Goal: Information Seeking & Learning: Learn about a topic

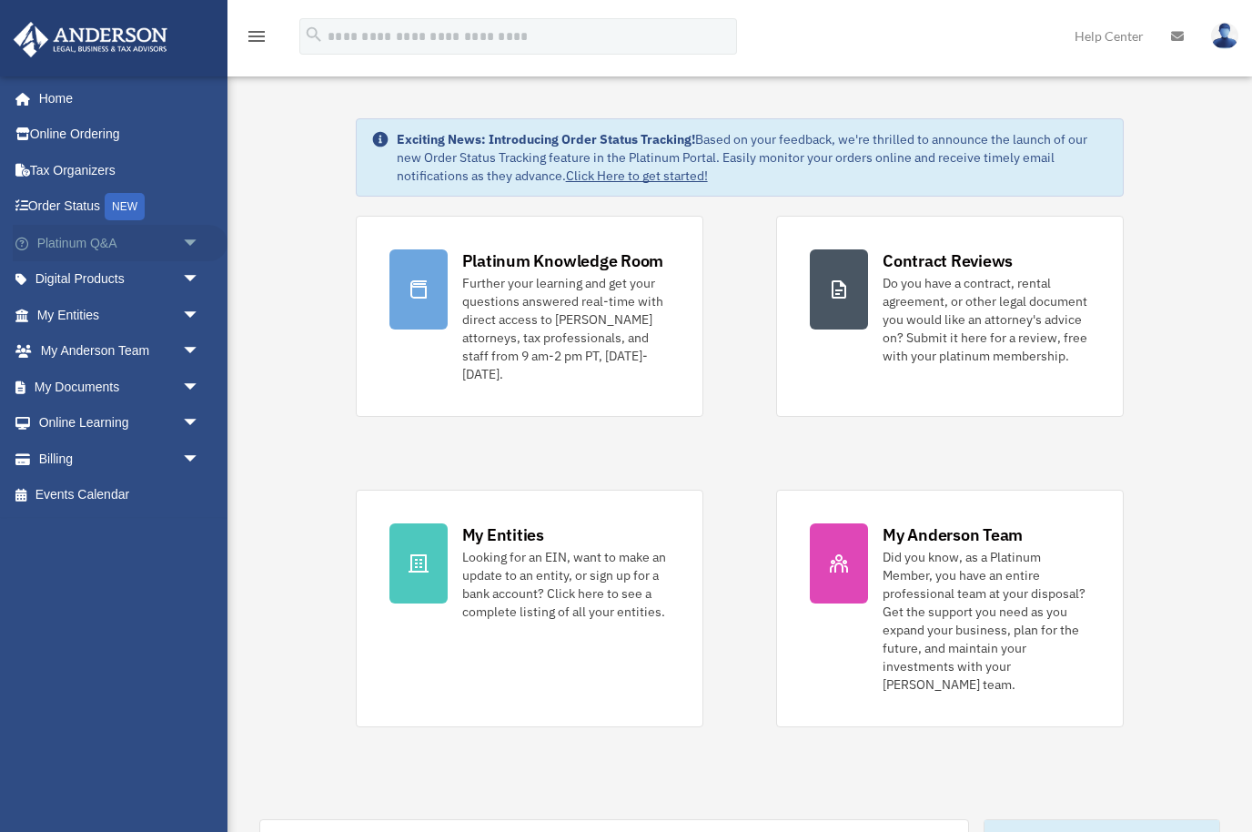
click at [197, 248] on span "arrow_drop_down" at bounding box center [200, 243] width 36 height 37
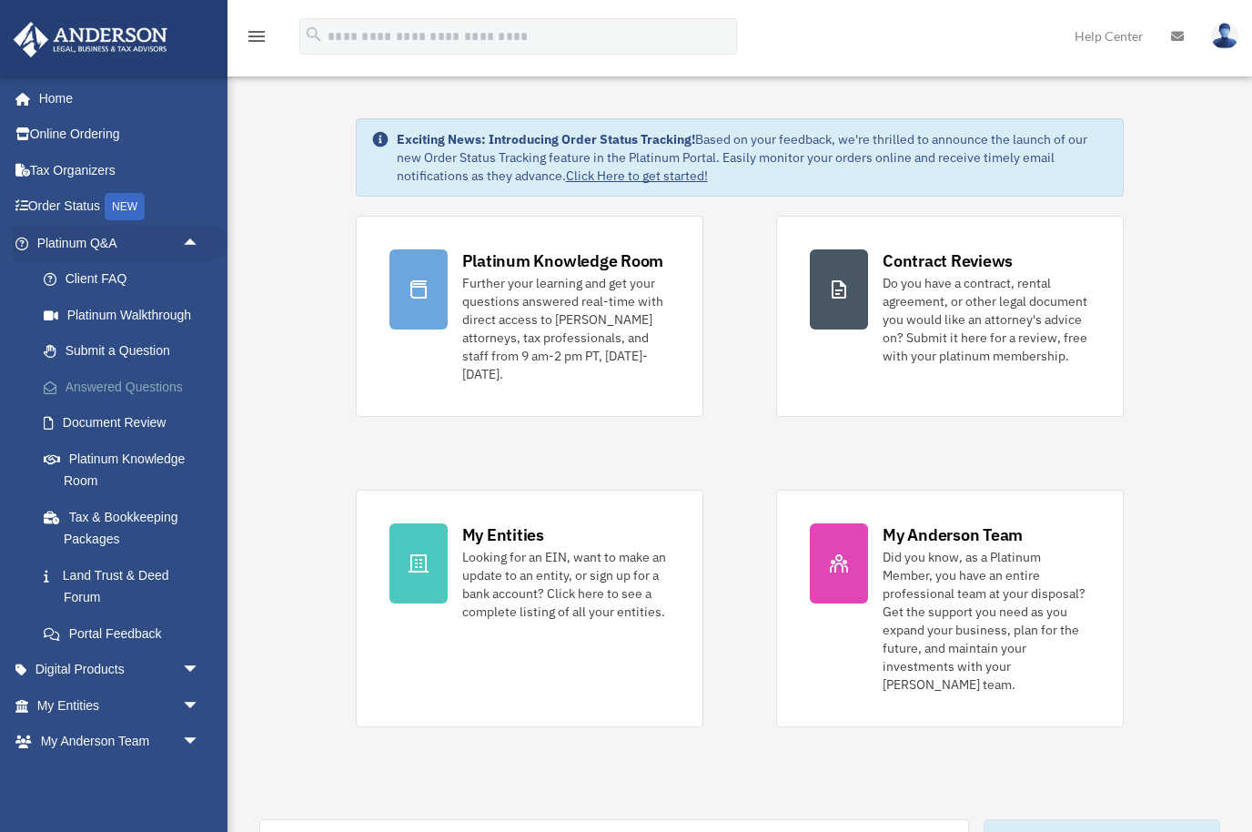
click at [142, 380] on link "Answered Questions" at bounding box center [126, 387] width 202 height 36
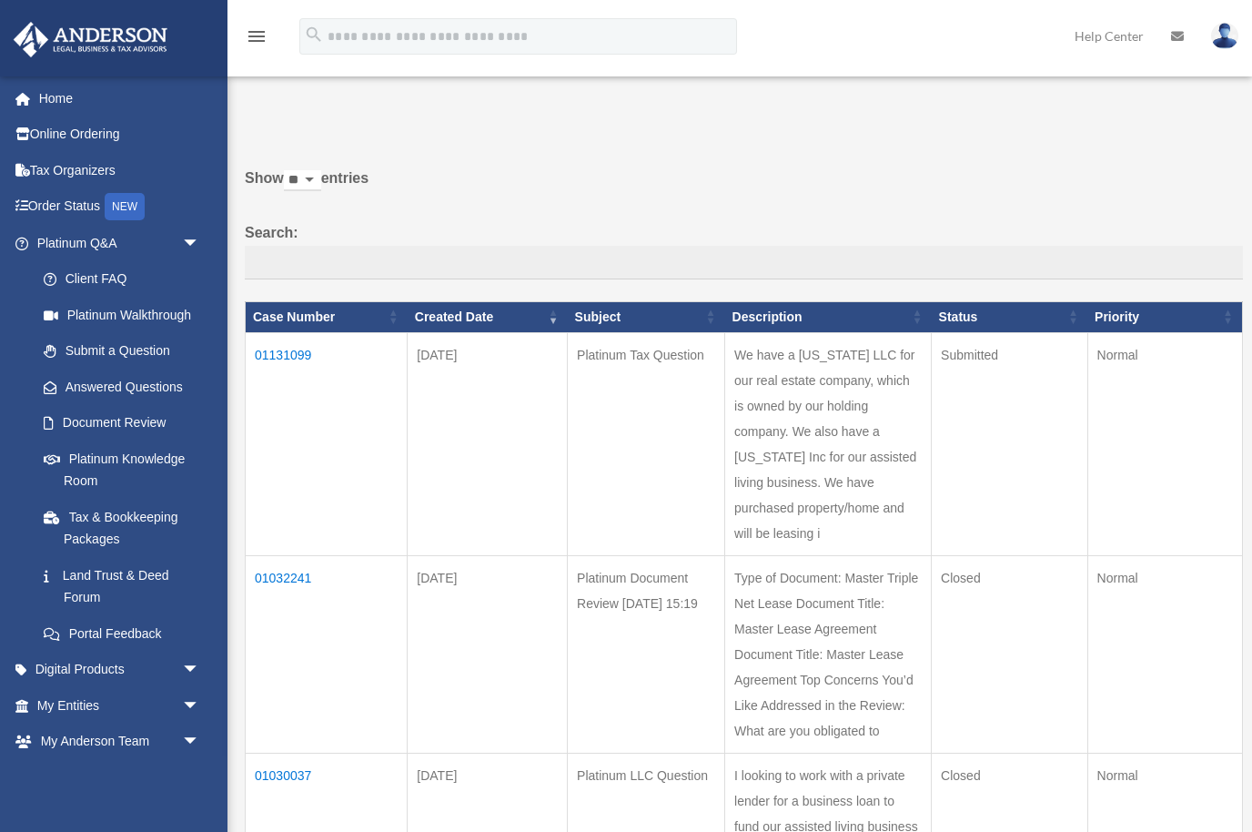
click at [287, 369] on td "01131099" at bounding box center [327, 443] width 162 height 223
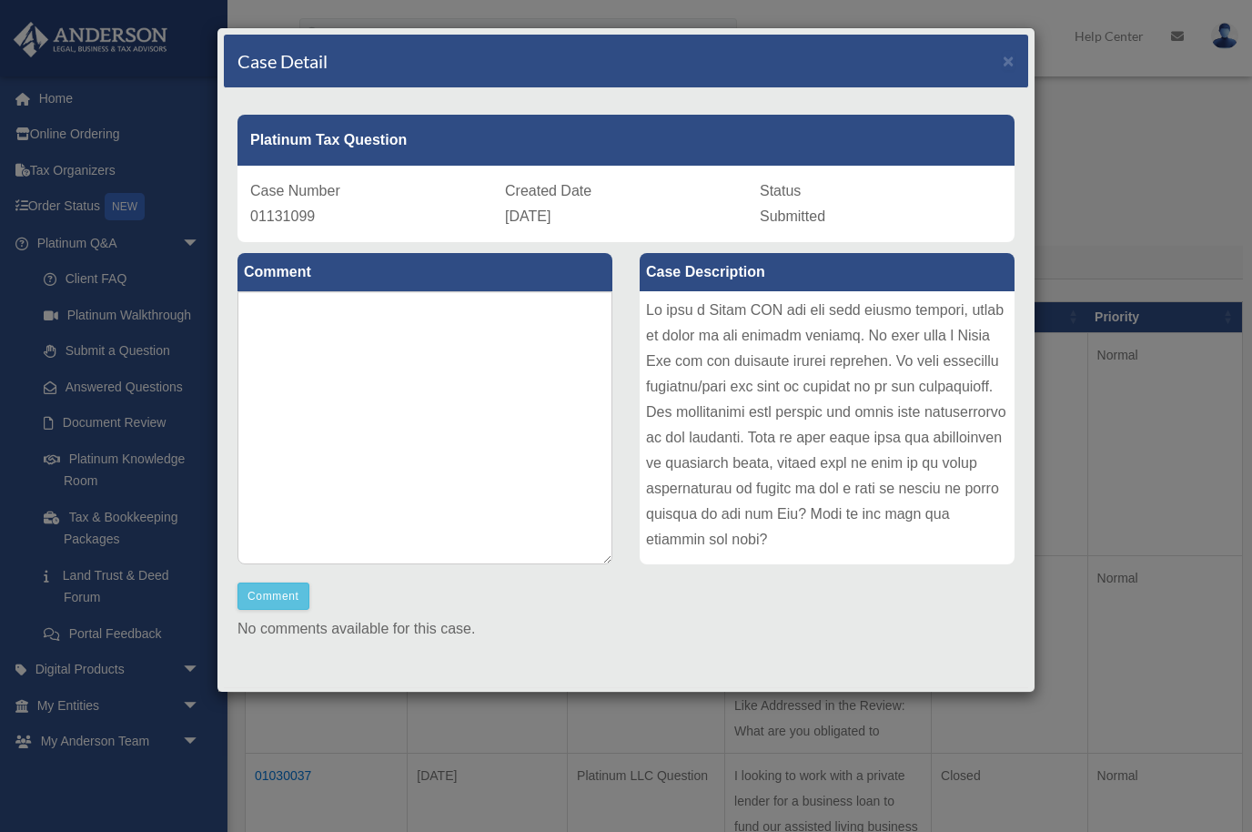
click at [1018, 66] on div "Case Detail ×" at bounding box center [626, 62] width 805 height 54
click at [1009, 66] on span "×" at bounding box center [1009, 60] width 12 height 21
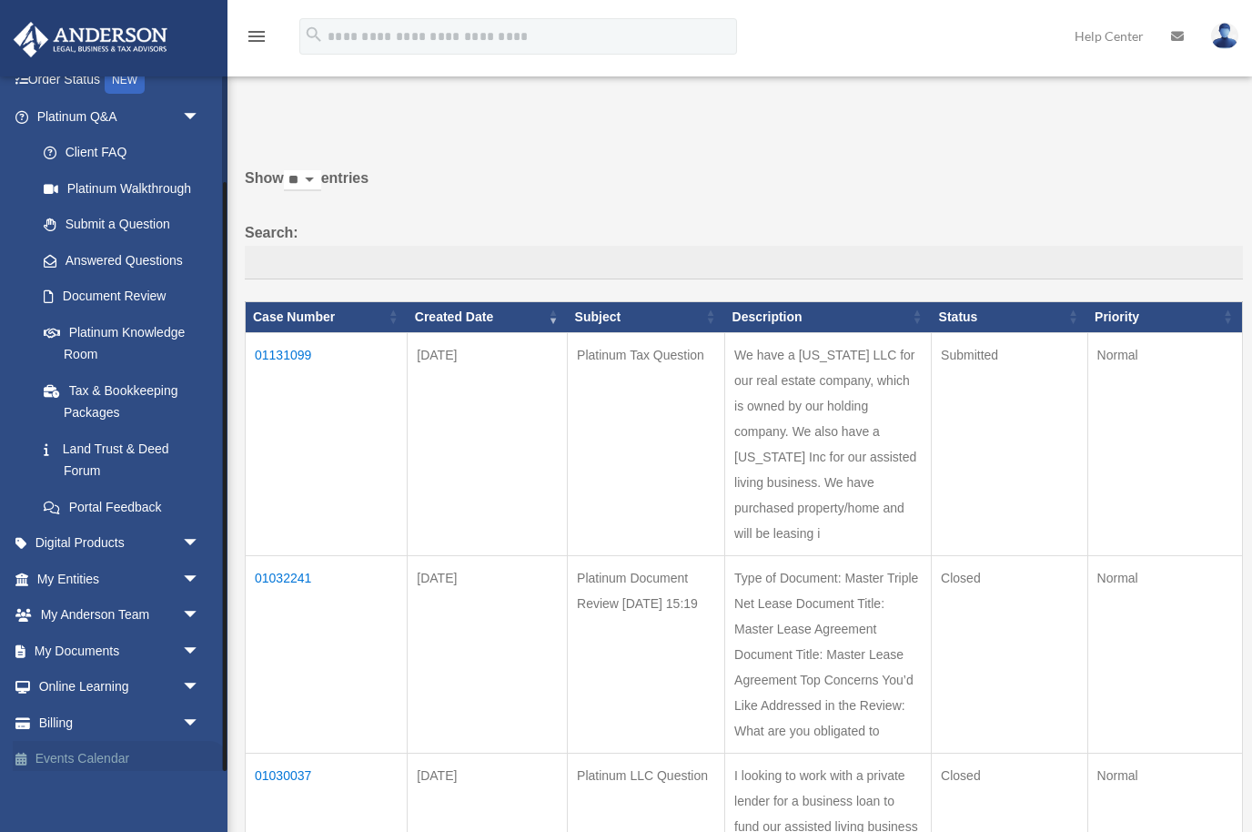
scroll to position [126, 0]
click at [191, 651] on span "arrow_drop_down" at bounding box center [200, 651] width 36 height 37
click at [81, 678] on link "Box" at bounding box center [126, 688] width 202 height 36
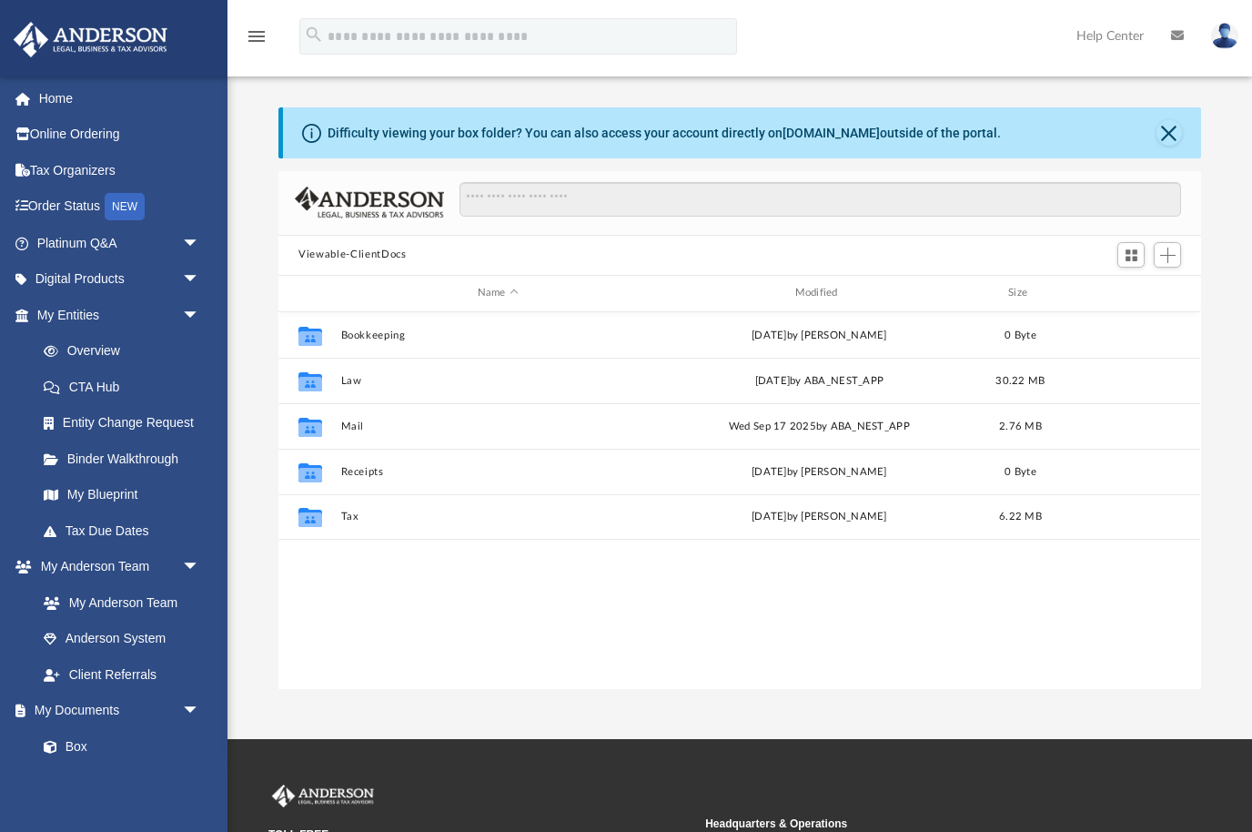
scroll to position [414, 923]
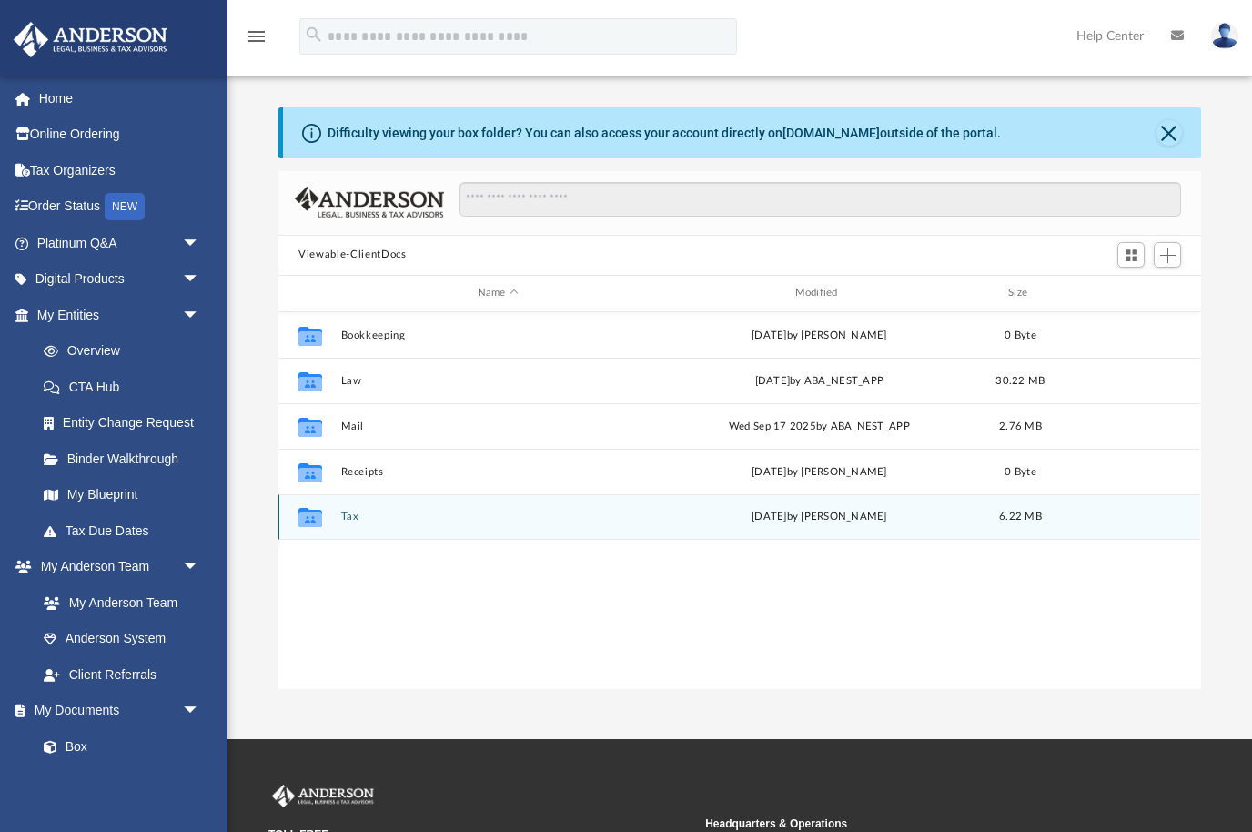
click at [346, 514] on button "Tax" at bounding box center [498, 517] width 314 height 12
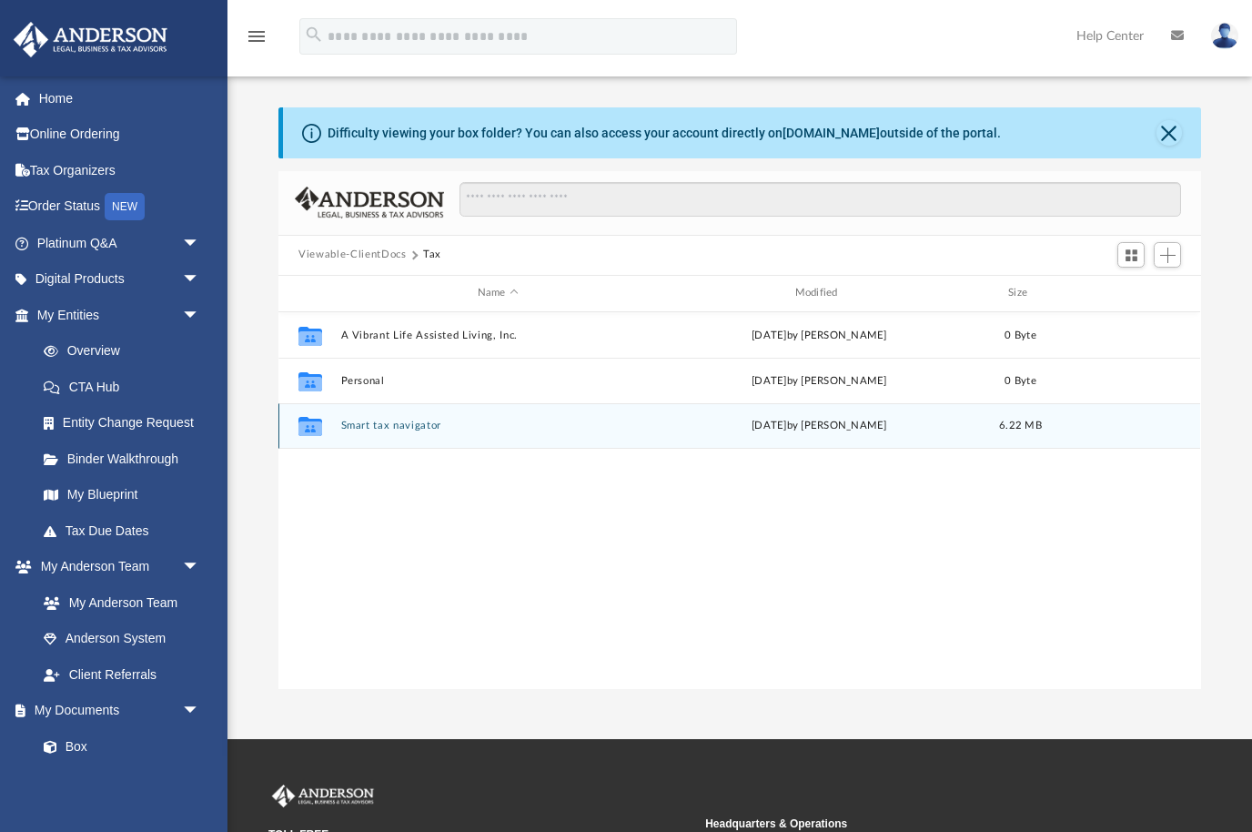
click at [367, 427] on button "Smart tax navigator" at bounding box center [498, 426] width 314 height 12
